Goal: Information Seeking & Learning: Learn about a topic

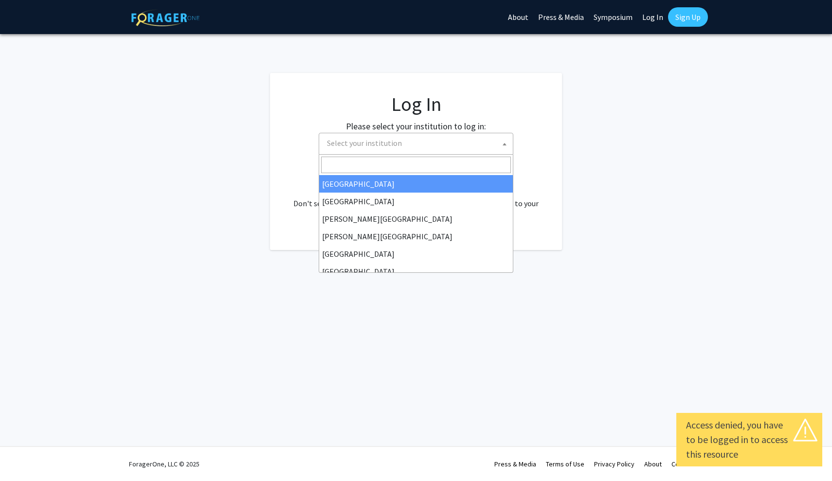
click at [428, 138] on span "Select your institution" at bounding box center [418, 143] width 190 height 20
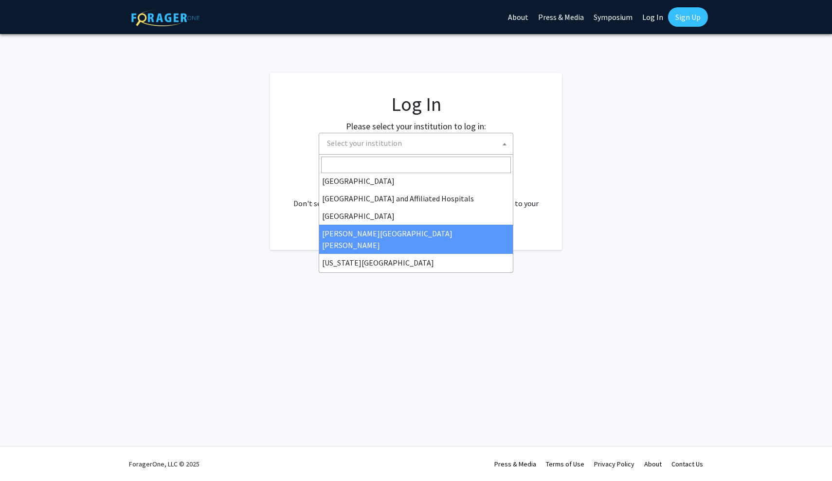
scroll to position [147, 0]
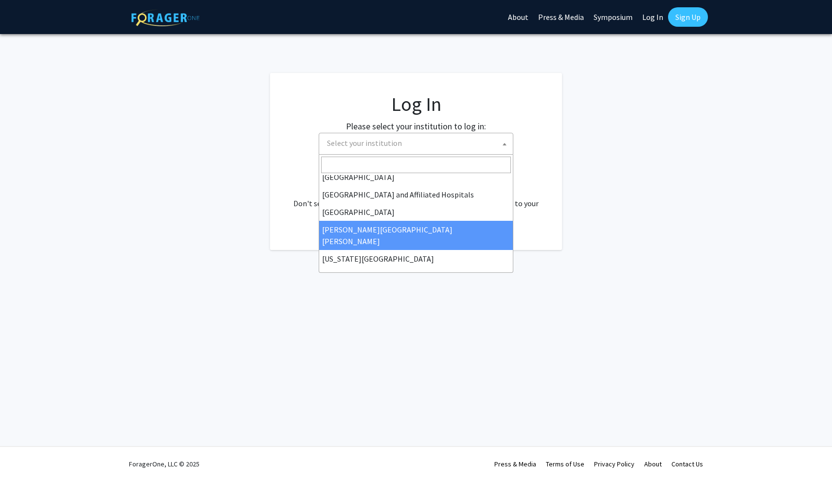
select select "1"
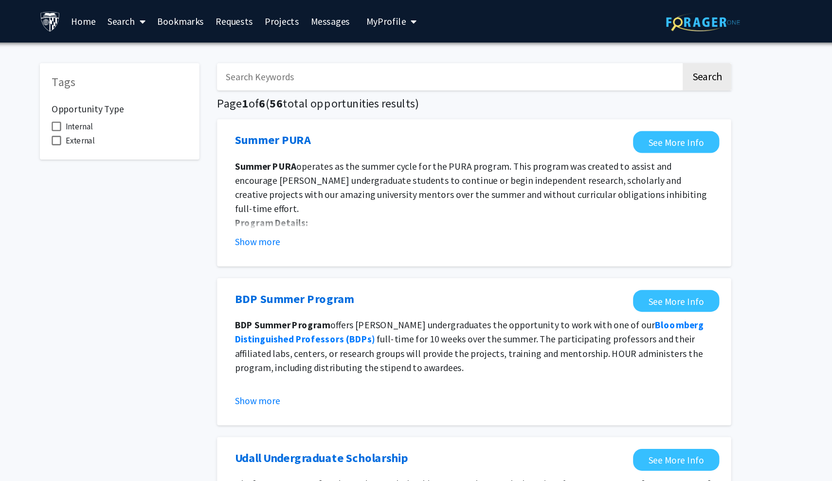
click at [312, 20] on link "Projects" at bounding box center [331, 17] width 38 height 34
click at [277, 67] on input "Search Keywords" at bounding box center [468, 63] width 382 height 22
type input "graduate"
click at [680, 65] on button "Search" at bounding box center [681, 63] width 40 height 22
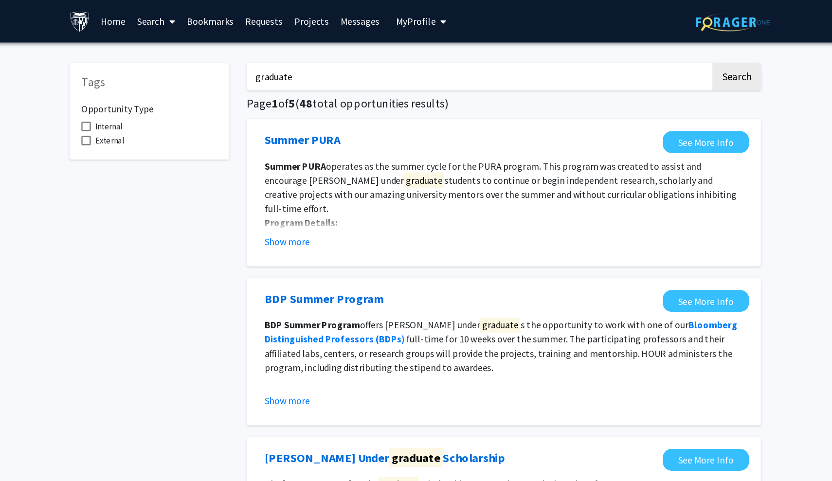
click at [433, 23] on span "My profile dropdown to access profile and logout" at bounding box center [437, 18] width 9 height 34
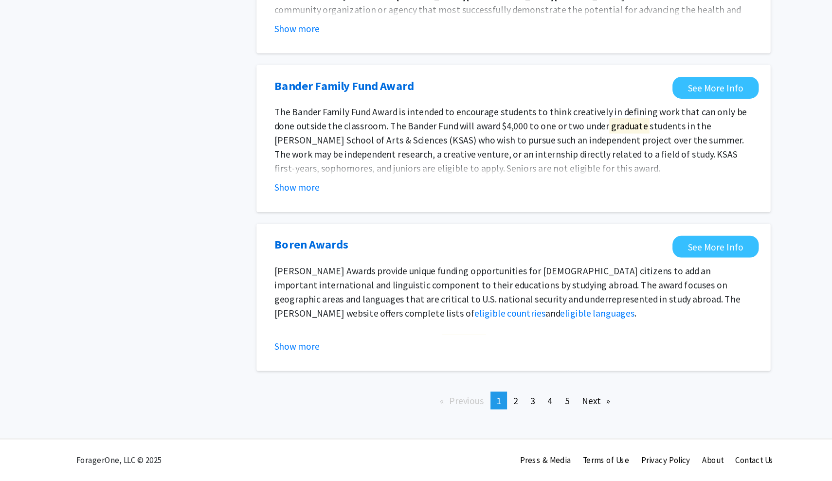
scroll to position [1019, 0]
click at [484, 408] on link "page 2" at bounding box center [491, 415] width 14 height 15
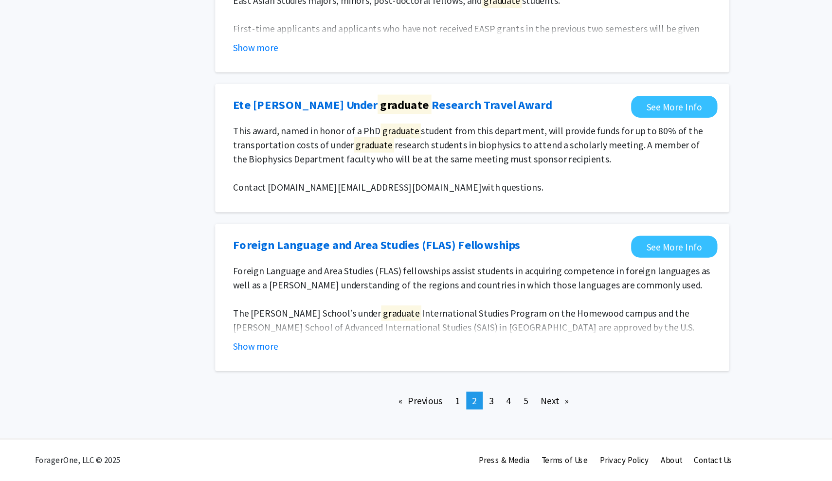
scroll to position [1004, 0]
click at [503, 410] on span "3" at bounding box center [505, 415] width 4 height 10
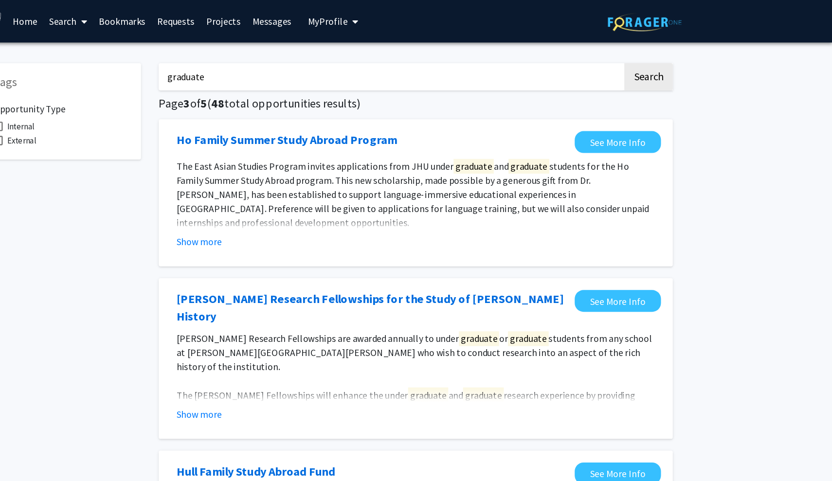
click at [210, 19] on span at bounding box center [214, 18] width 9 height 34
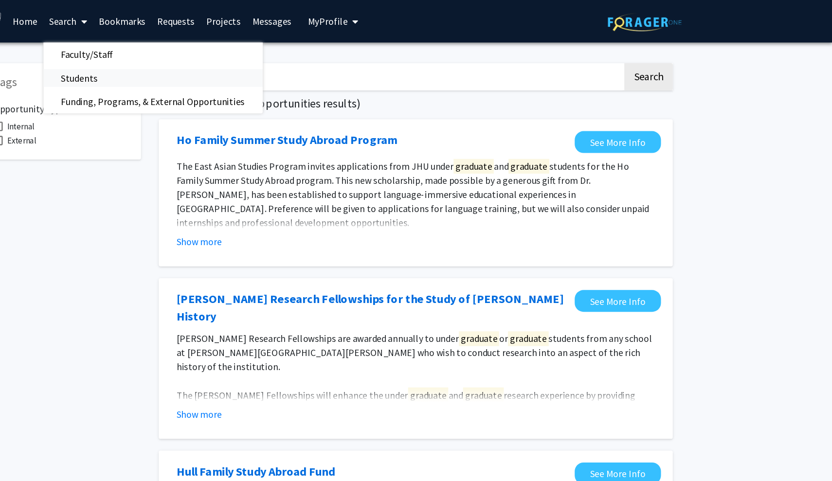
click at [182, 63] on span "Students" at bounding box center [211, 63] width 59 height 19
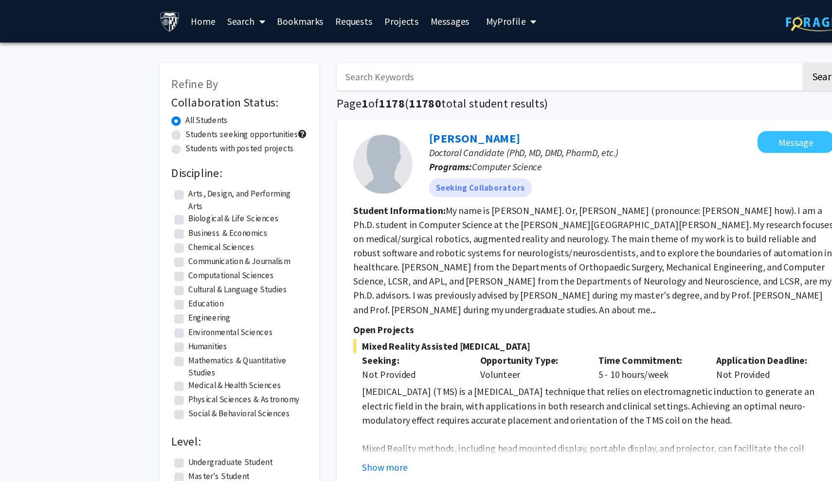
click at [201, 23] on link "Search" at bounding box center [202, 17] width 41 height 34
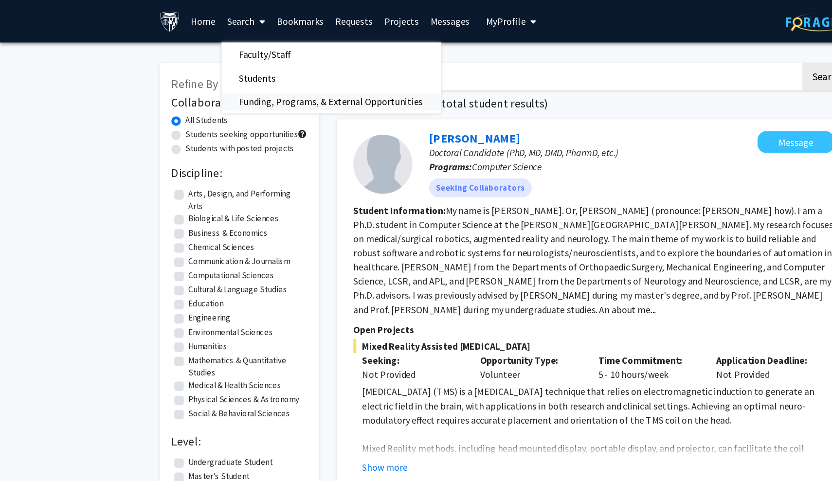
click at [202, 83] on span "Funding, Programs, & External Opportunities" at bounding box center [272, 83] width 181 height 19
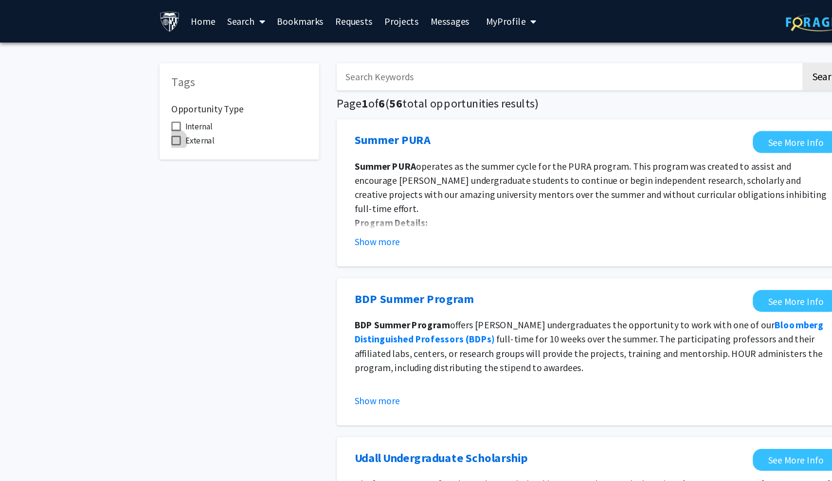
click at [162, 116] on span "External" at bounding box center [164, 116] width 23 height 12
click at [145, 120] on input "External" at bounding box center [145, 120] width 0 height 0
checkbox input "true"
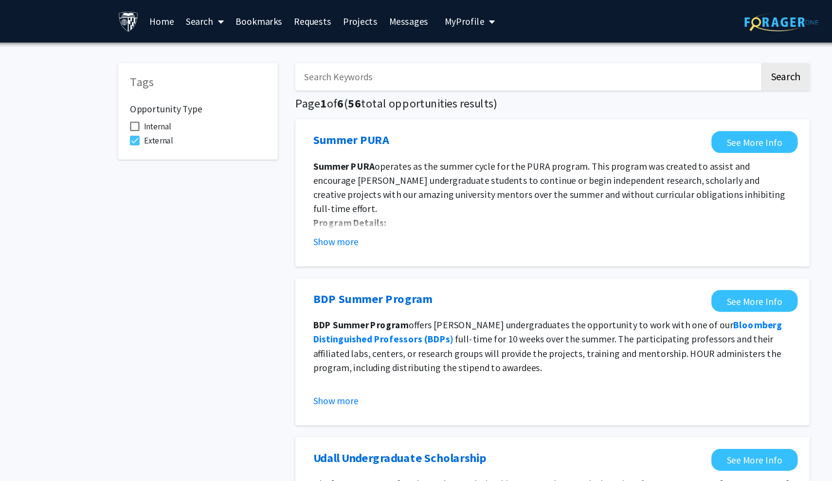
click at [141, 106] on span at bounding box center [145, 104] width 8 height 8
click at [145, 108] on input "Internal" at bounding box center [145, 108] width 0 height 0
checkbox input "true"
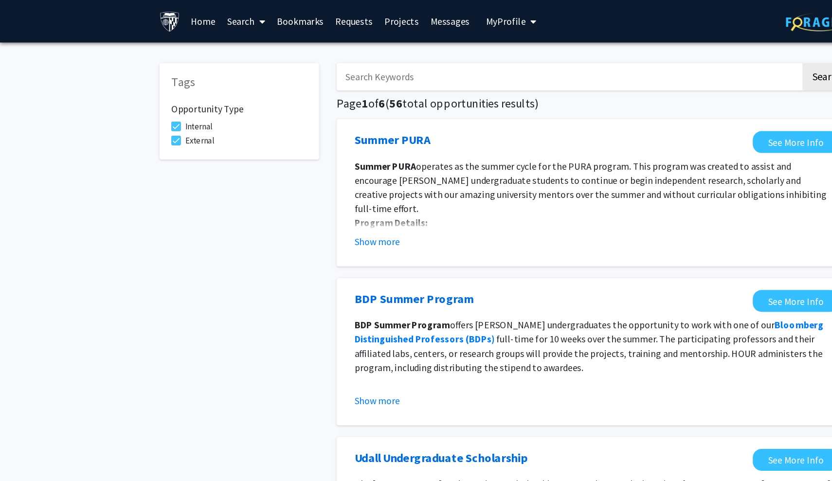
click at [328, 66] on input "Search Keywords" at bounding box center [468, 63] width 382 height 22
type input "research"
click at [680, 65] on button "Search" at bounding box center [681, 63] width 40 height 22
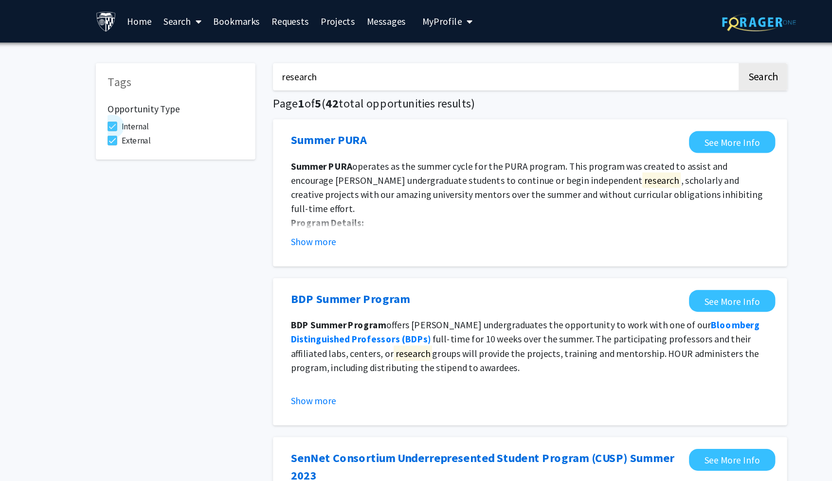
click at [141, 104] on span at bounding box center [145, 104] width 8 height 8
click at [145, 108] on input "Internal" at bounding box center [145, 108] width 0 height 0
checkbox input "false"
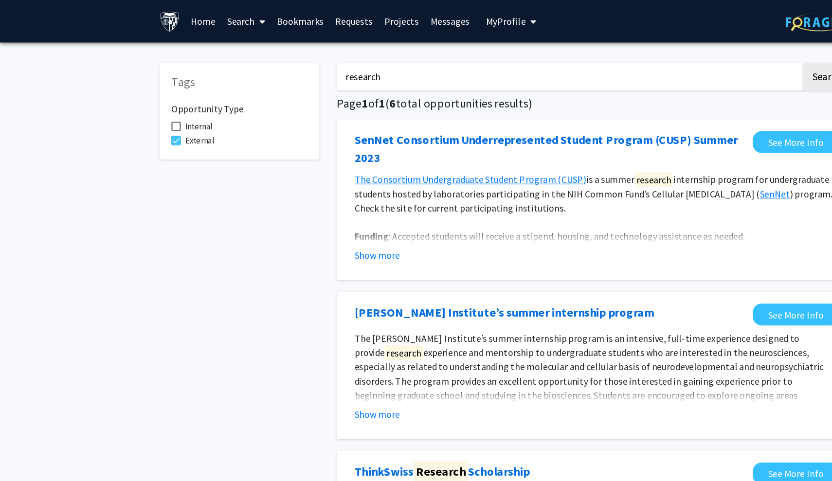
click at [143, 117] on span at bounding box center [145, 116] width 8 height 8
click at [145, 120] on input "External" at bounding box center [145, 120] width 0 height 0
checkbox input "false"
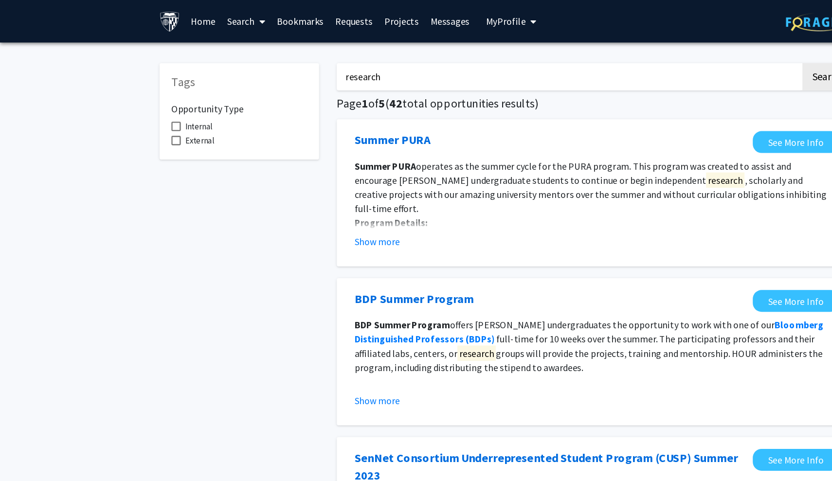
click at [204, 18] on link "Search" at bounding box center [202, 17] width 41 height 34
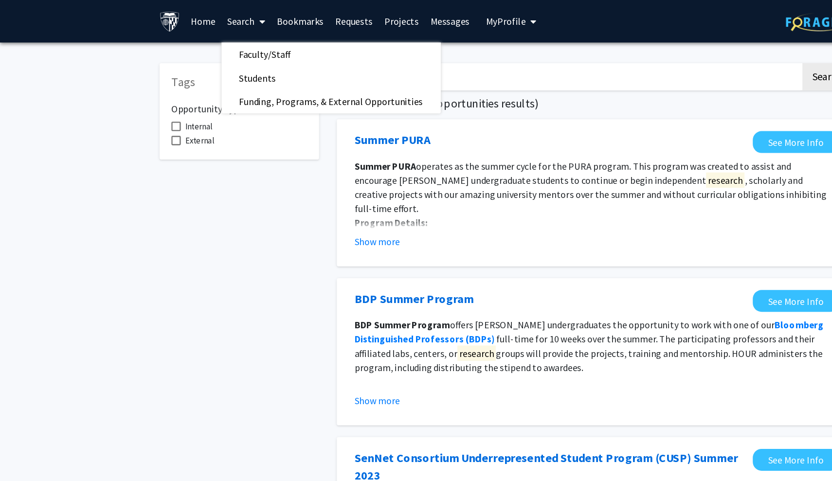
click at [333, 18] on link "Projects" at bounding box center [331, 17] width 38 height 34
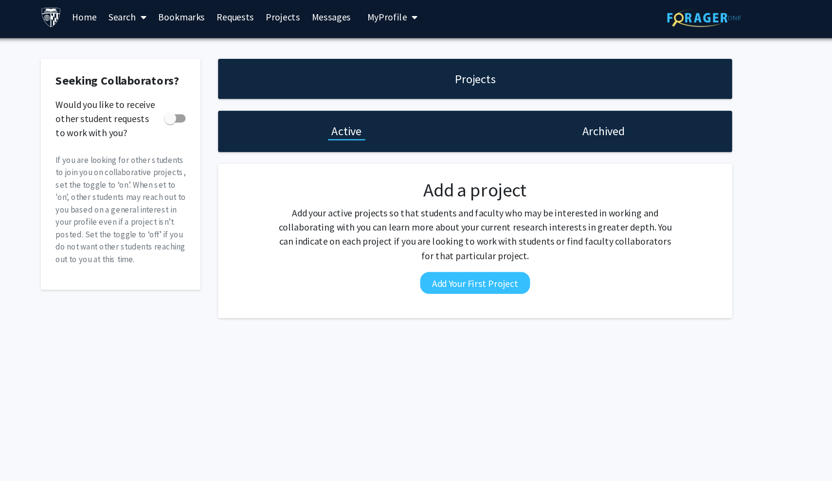
click at [472, 70] on h1 "Projects" at bounding box center [489, 69] width 34 height 14
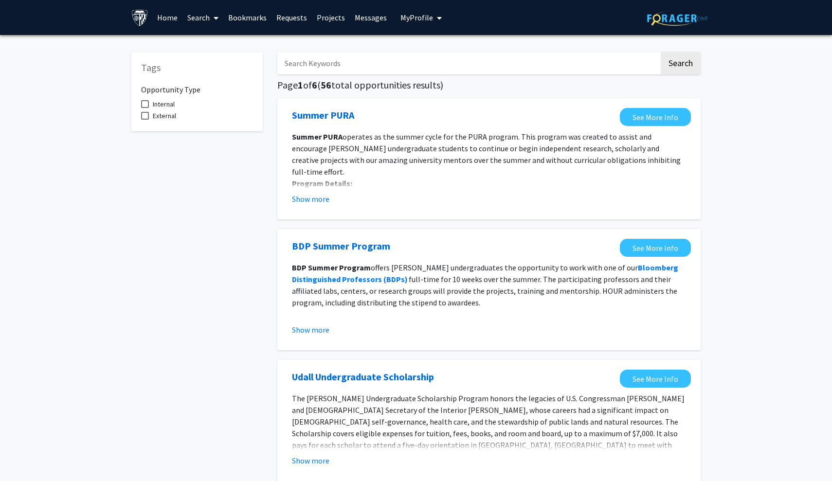
click at [332, 19] on link "Projects" at bounding box center [331, 17] width 38 height 34
